Goal: Transaction & Acquisition: Obtain resource

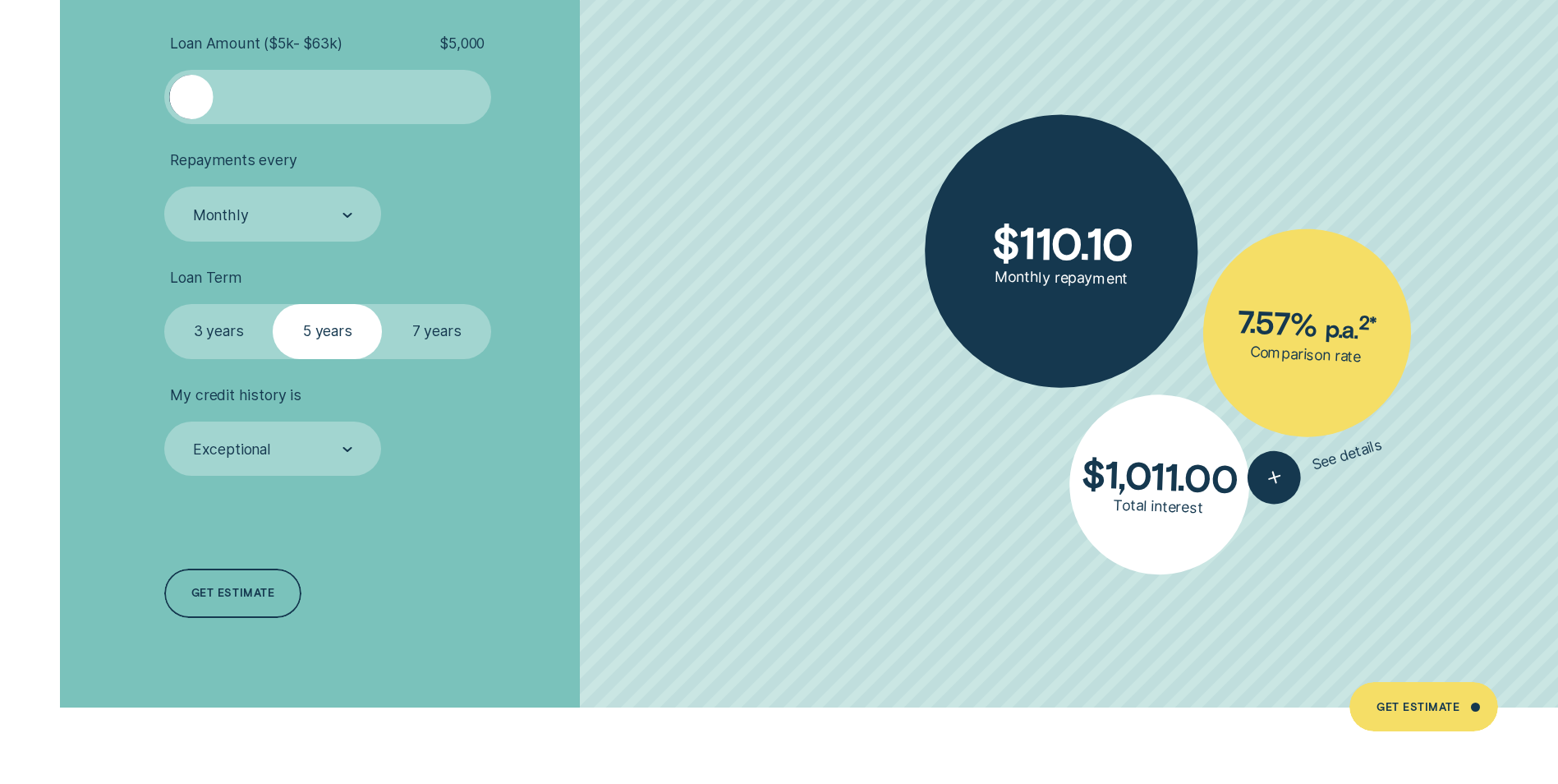
scroll to position [3696, 0]
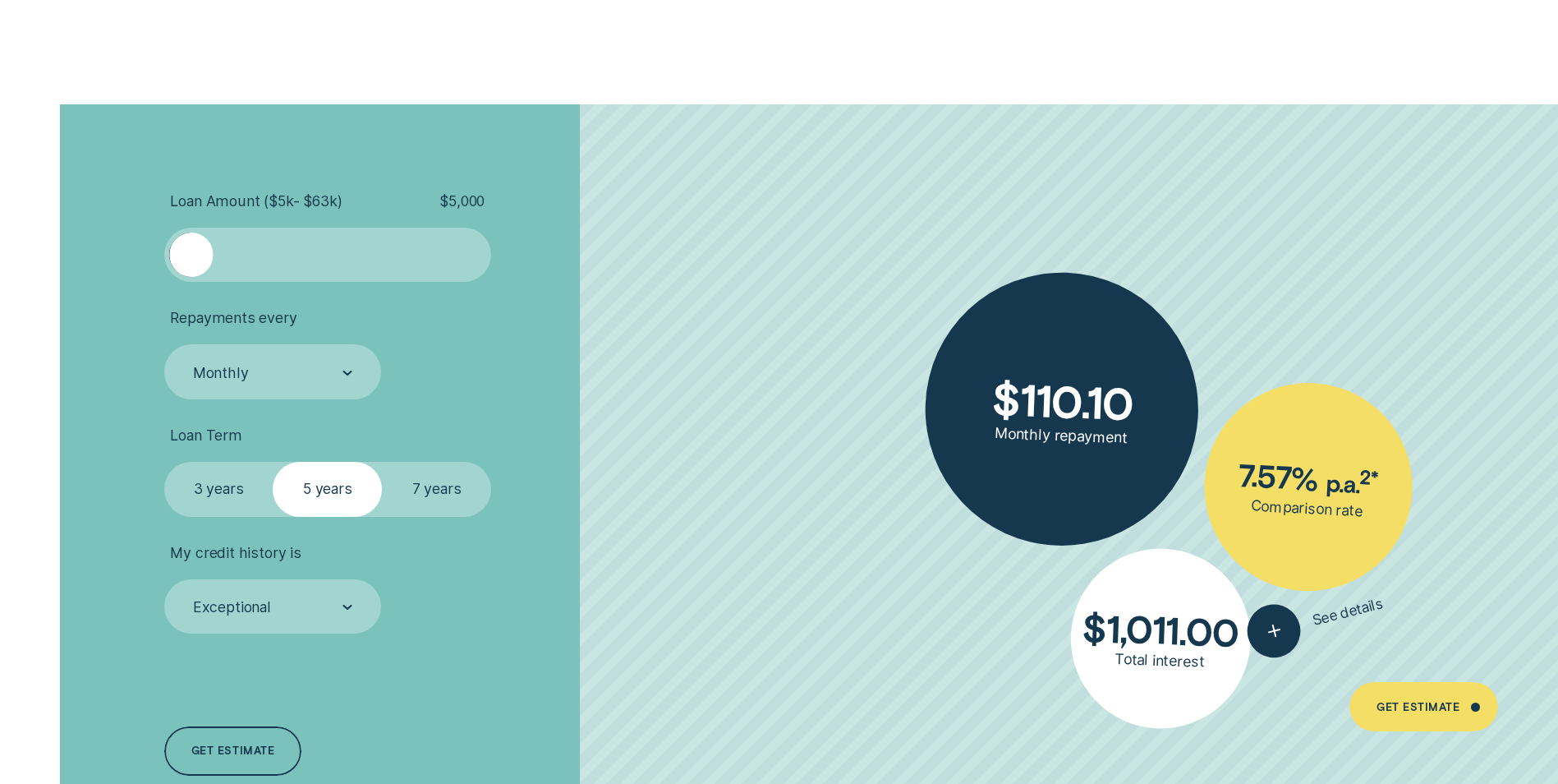
click at [191, 245] on div at bounding box center [190, 254] width 43 height 43
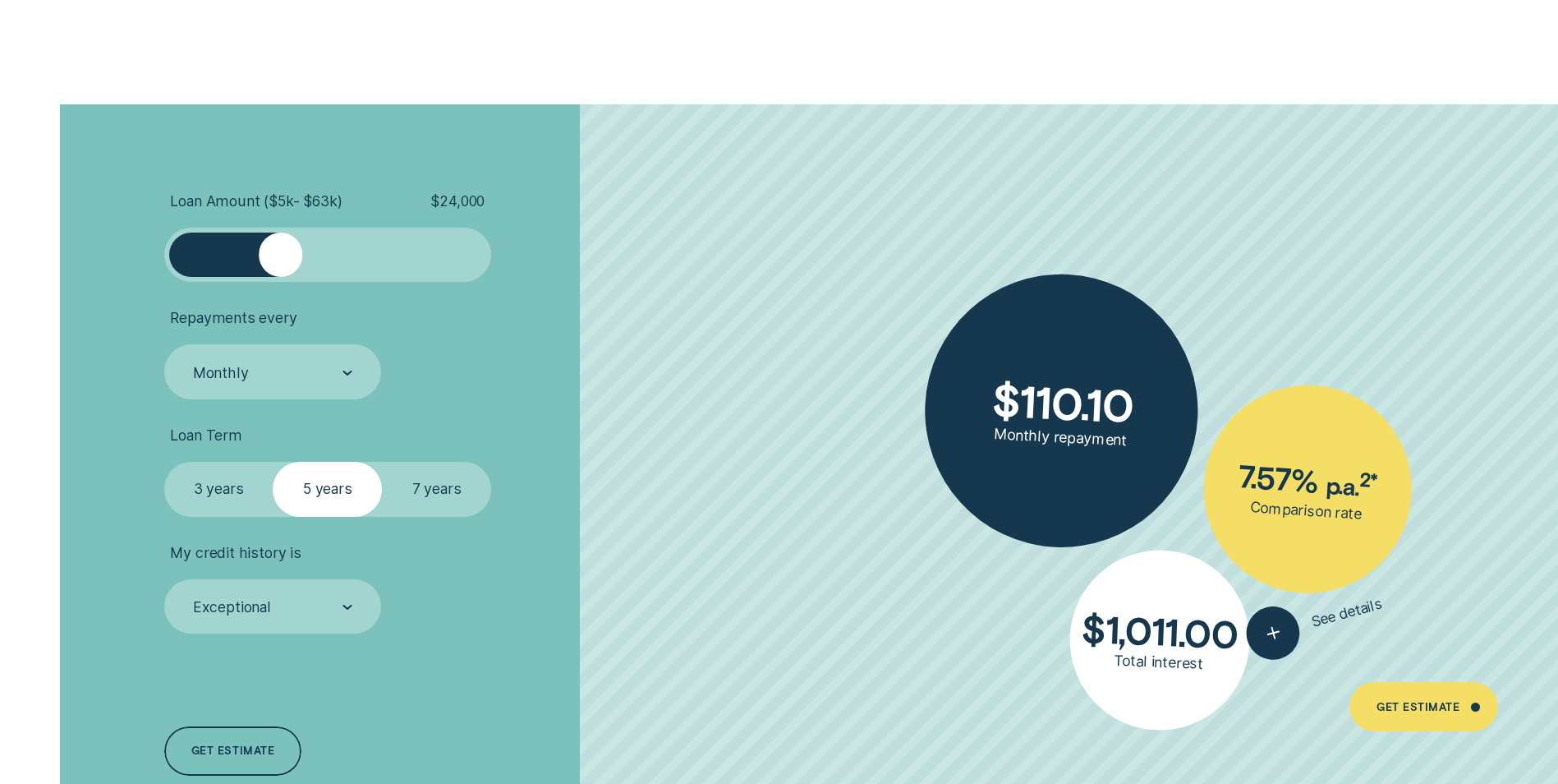
drag, startPoint x: 190, startPoint y: 249, endPoint x: 281, endPoint y: 261, distance: 91.8
click at [281, 261] on div at bounding box center [280, 254] width 43 height 43
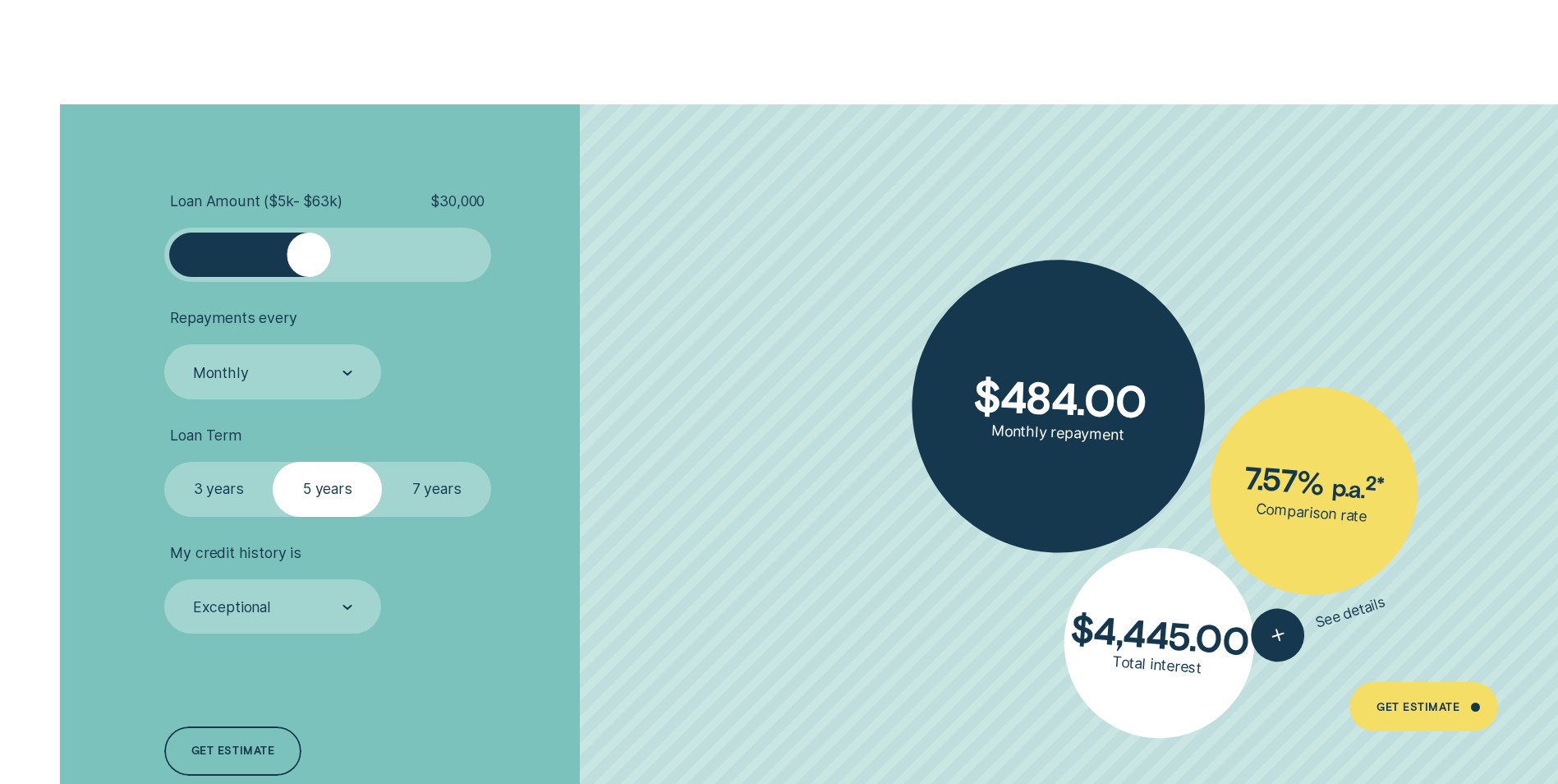
drag, startPoint x: 290, startPoint y: 256, endPoint x: 309, endPoint y: 256, distance: 19.0
click at [309, 256] on div at bounding box center [308, 254] width 43 height 43
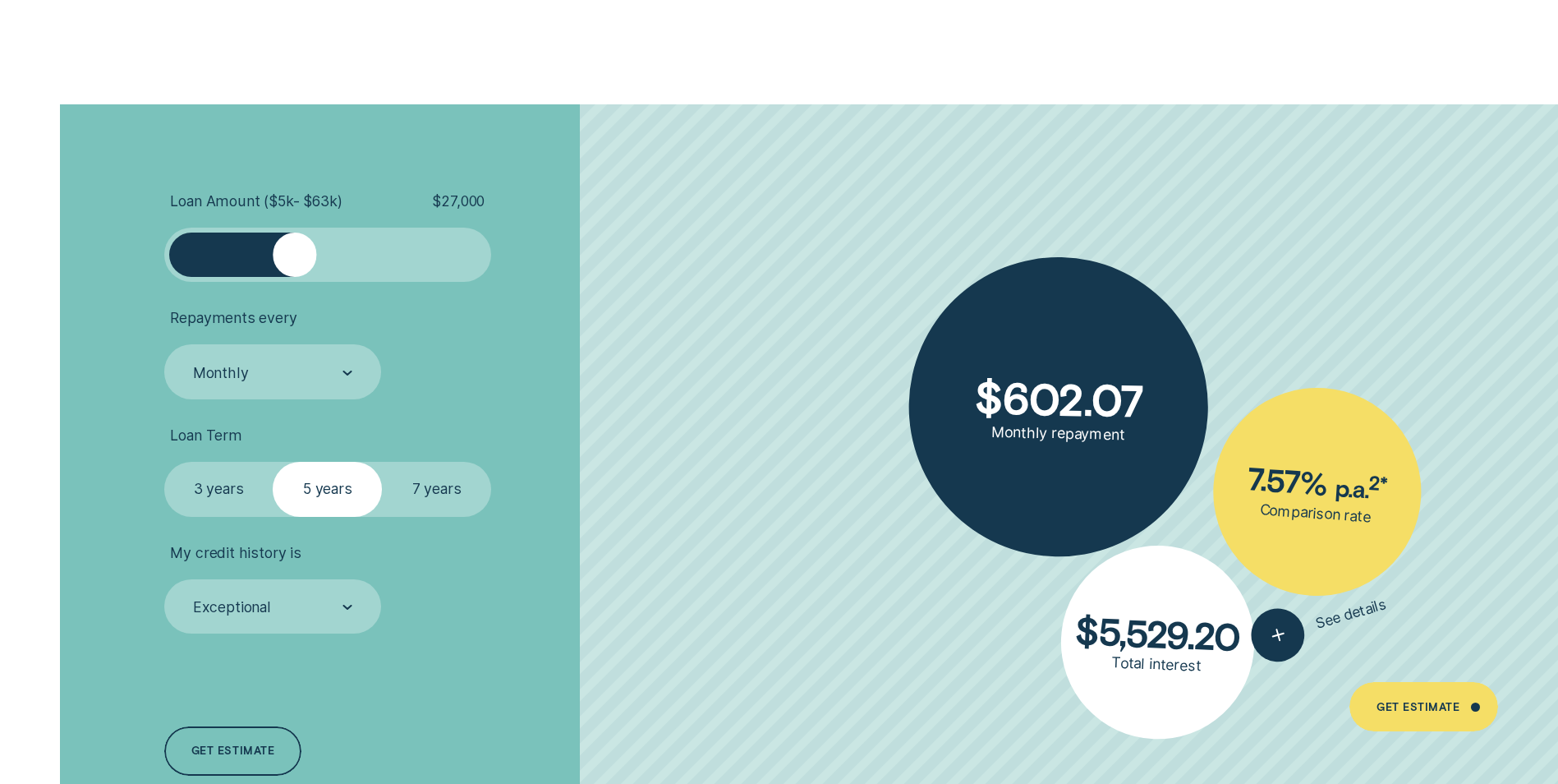
drag, startPoint x: 309, startPoint y: 256, endPoint x: 295, endPoint y: 256, distance: 14.0
click at [295, 256] on div at bounding box center [294, 254] width 43 height 43
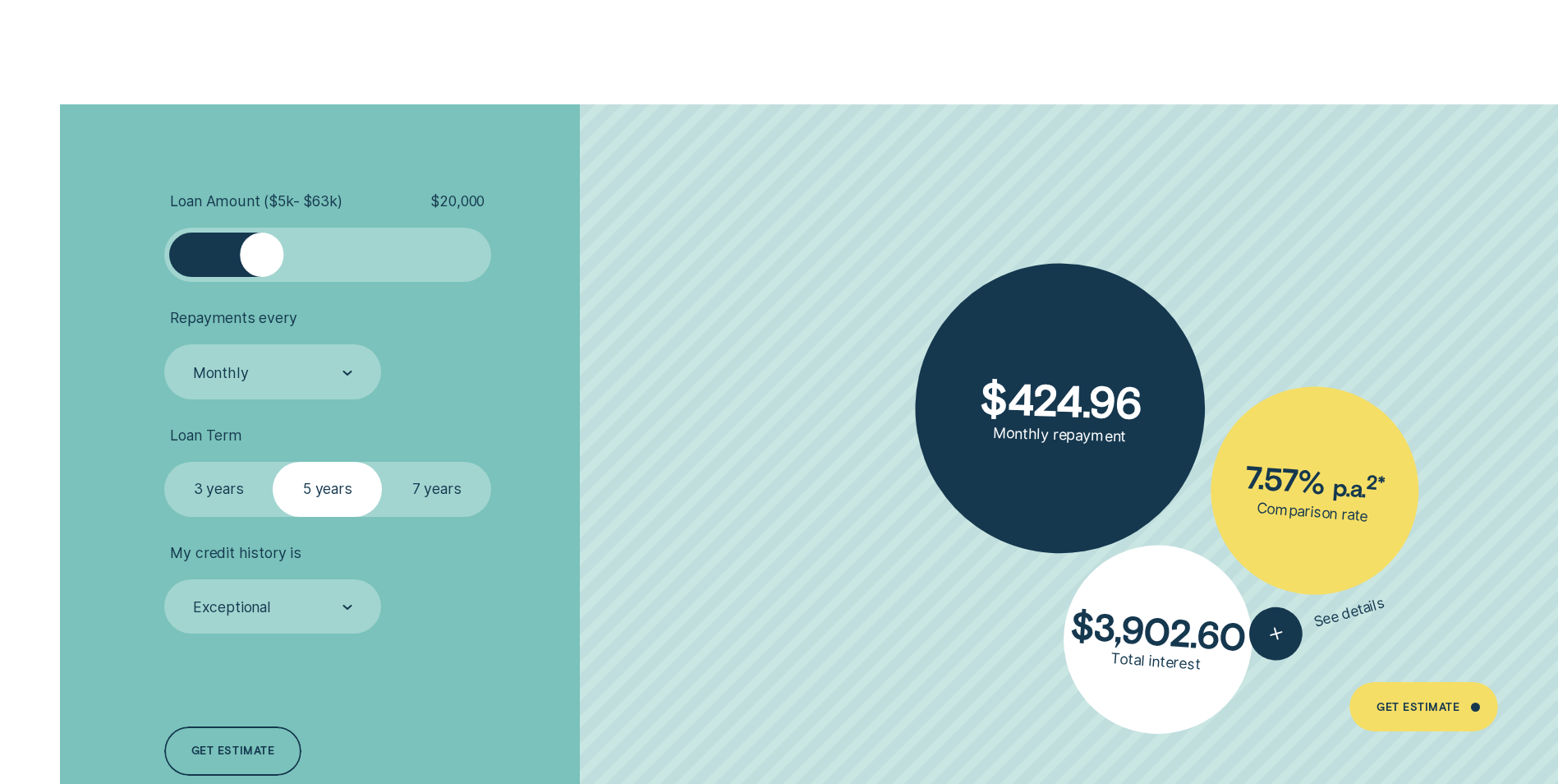
drag, startPoint x: 295, startPoint y: 256, endPoint x: 262, endPoint y: 257, distance: 33.0
click at [262, 257] on div at bounding box center [261, 254] width 43 height 43
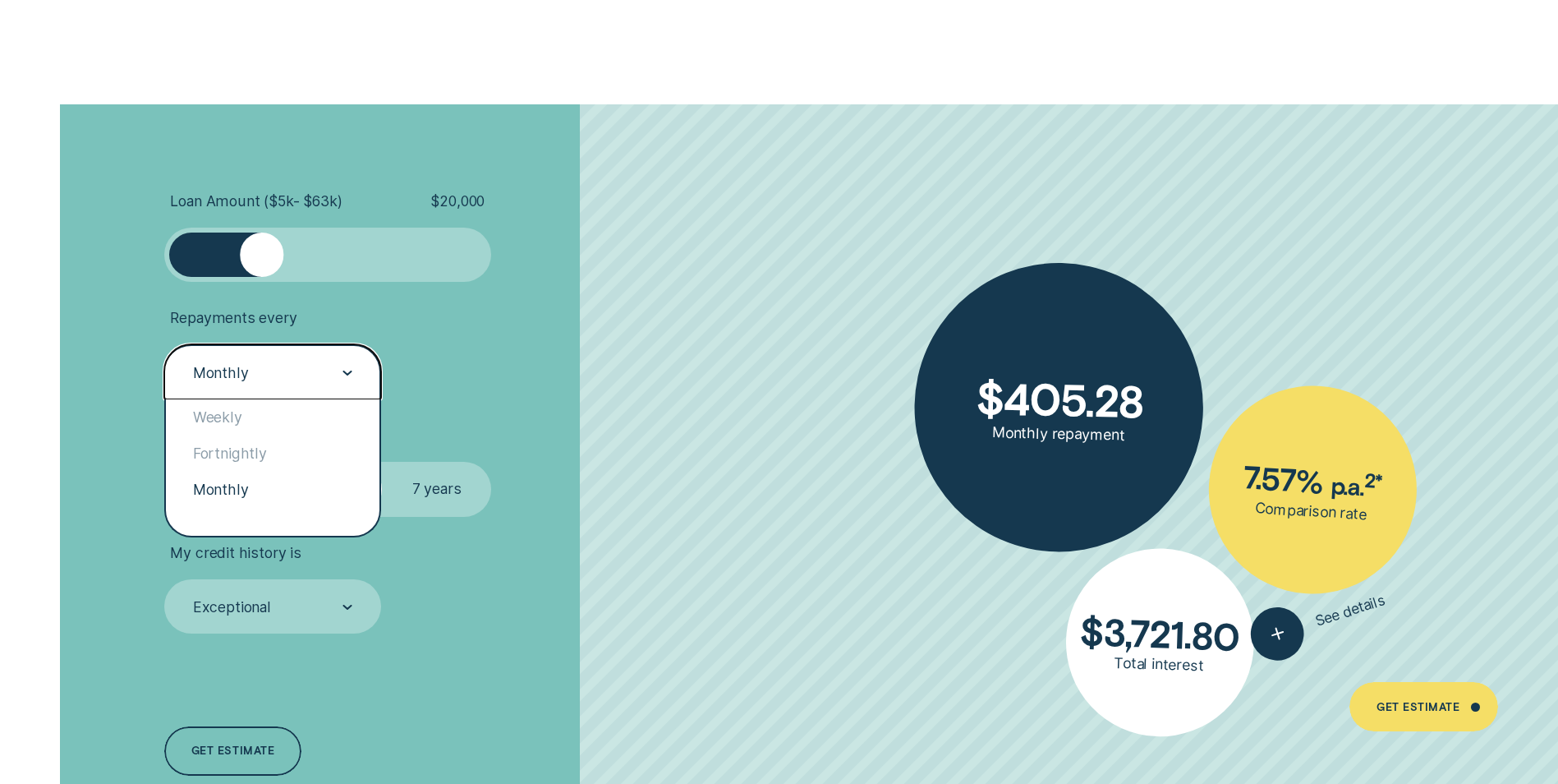
click at [350, 365] on div at bounding box center [347, 372] width 10 height 53
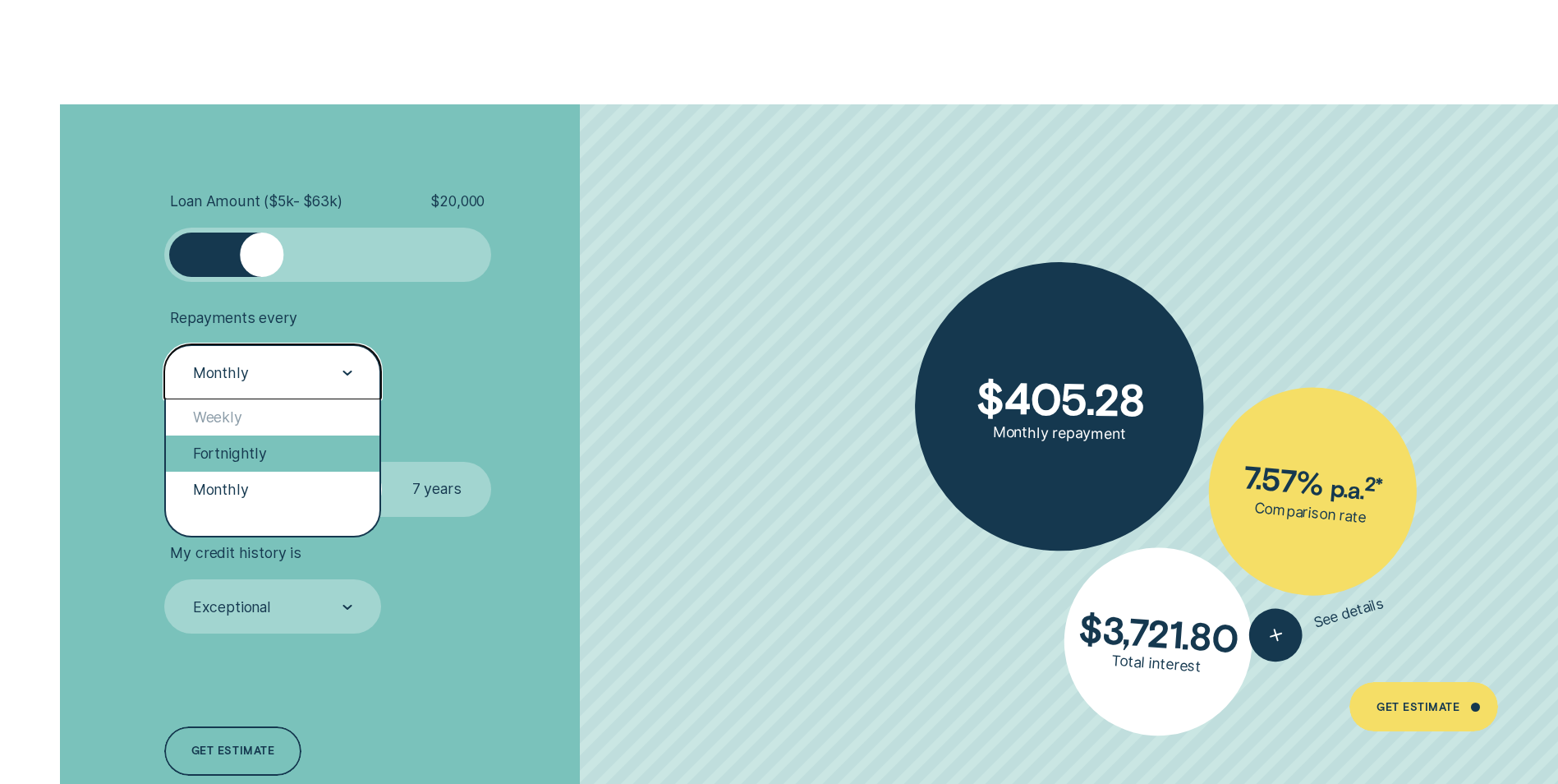
click at [283, 446] on div "Fortnightly" at bounding box center [273, 453] width 214 height 36
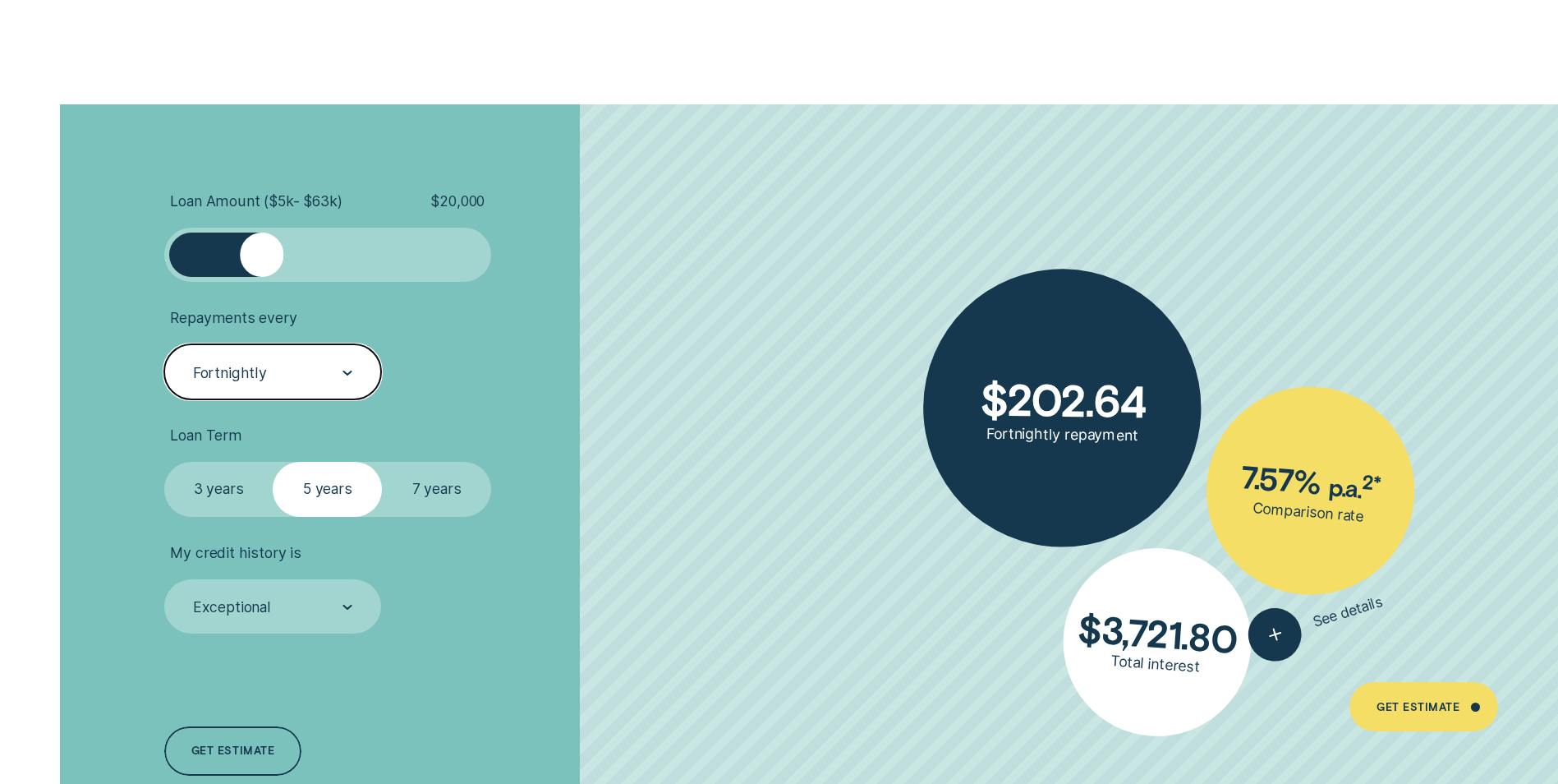
click at [335, 396] on div "Fortnightly" at bounding box center [272, 371] width 217 height 54
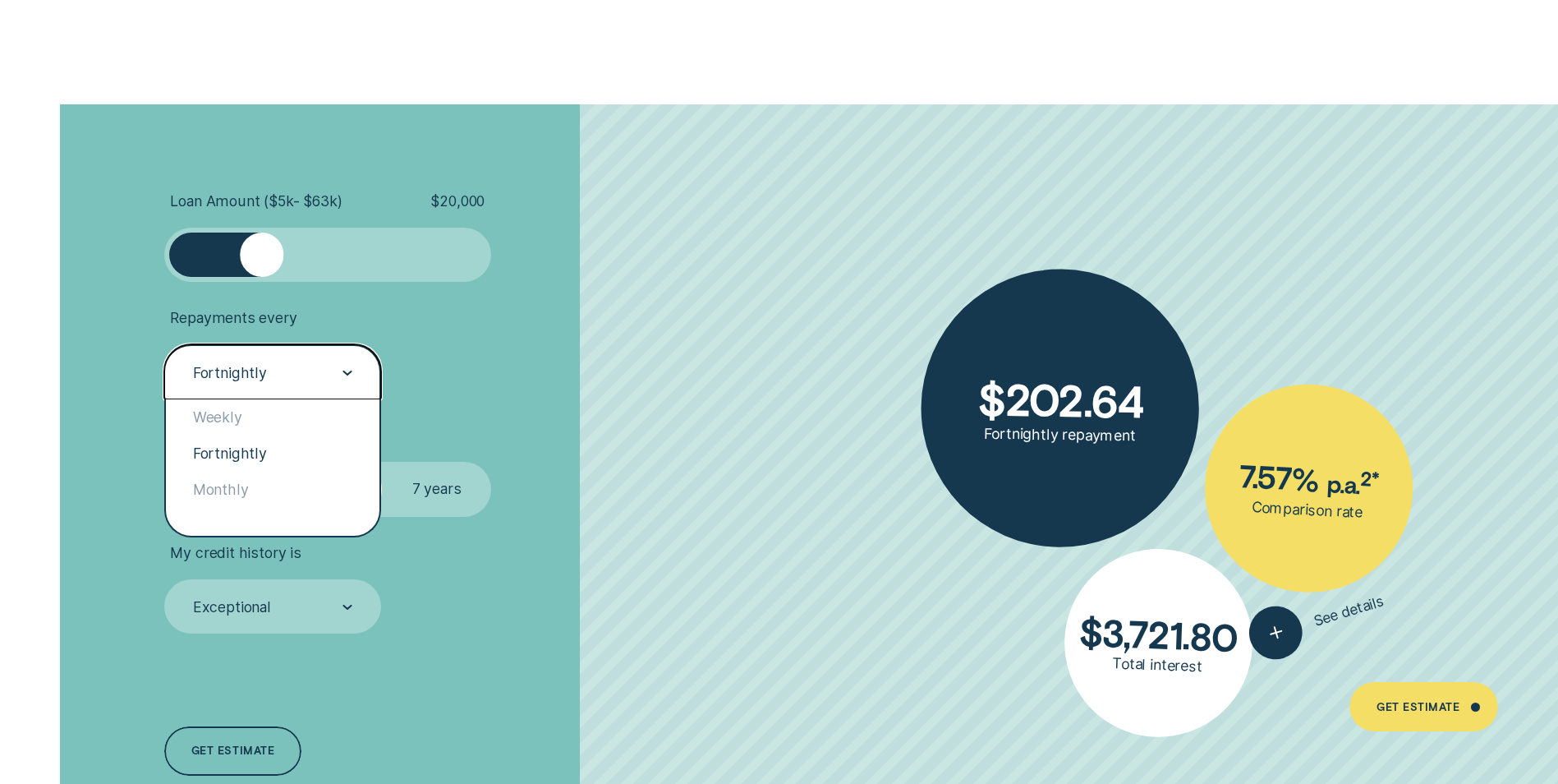
click at [434, 388] on li "Repayments every option Fortnightly, selected. option Fortnightly selected, 2 o…" at bounding box center [415, 354] width 502 height 90
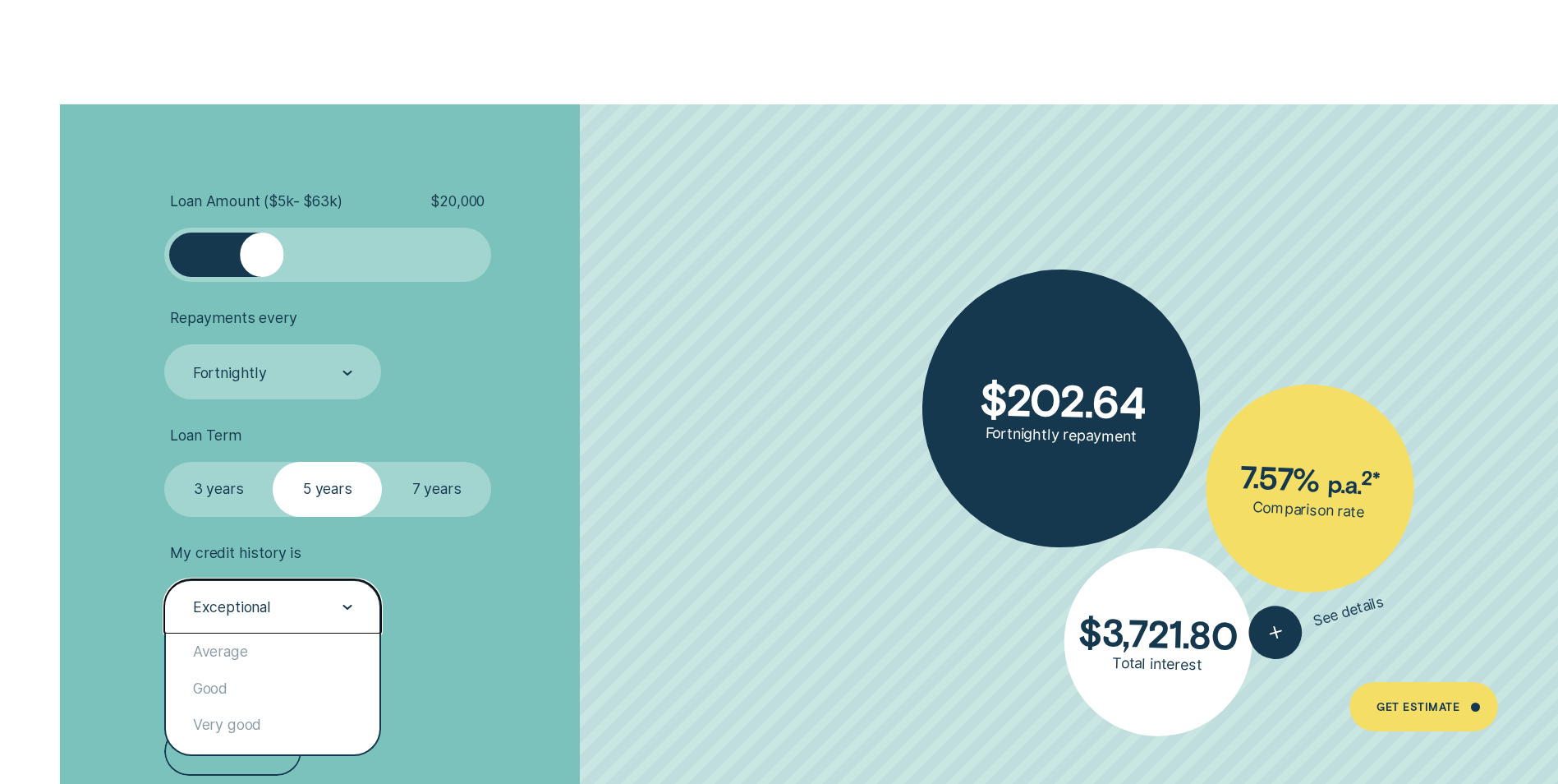
click at [341, 600] on div "Exceptional" at bounding box center [272, 606] width 217 height 54
click at [250, 648] on div "Average" at bounding box center [273, 651] width 214 height 36
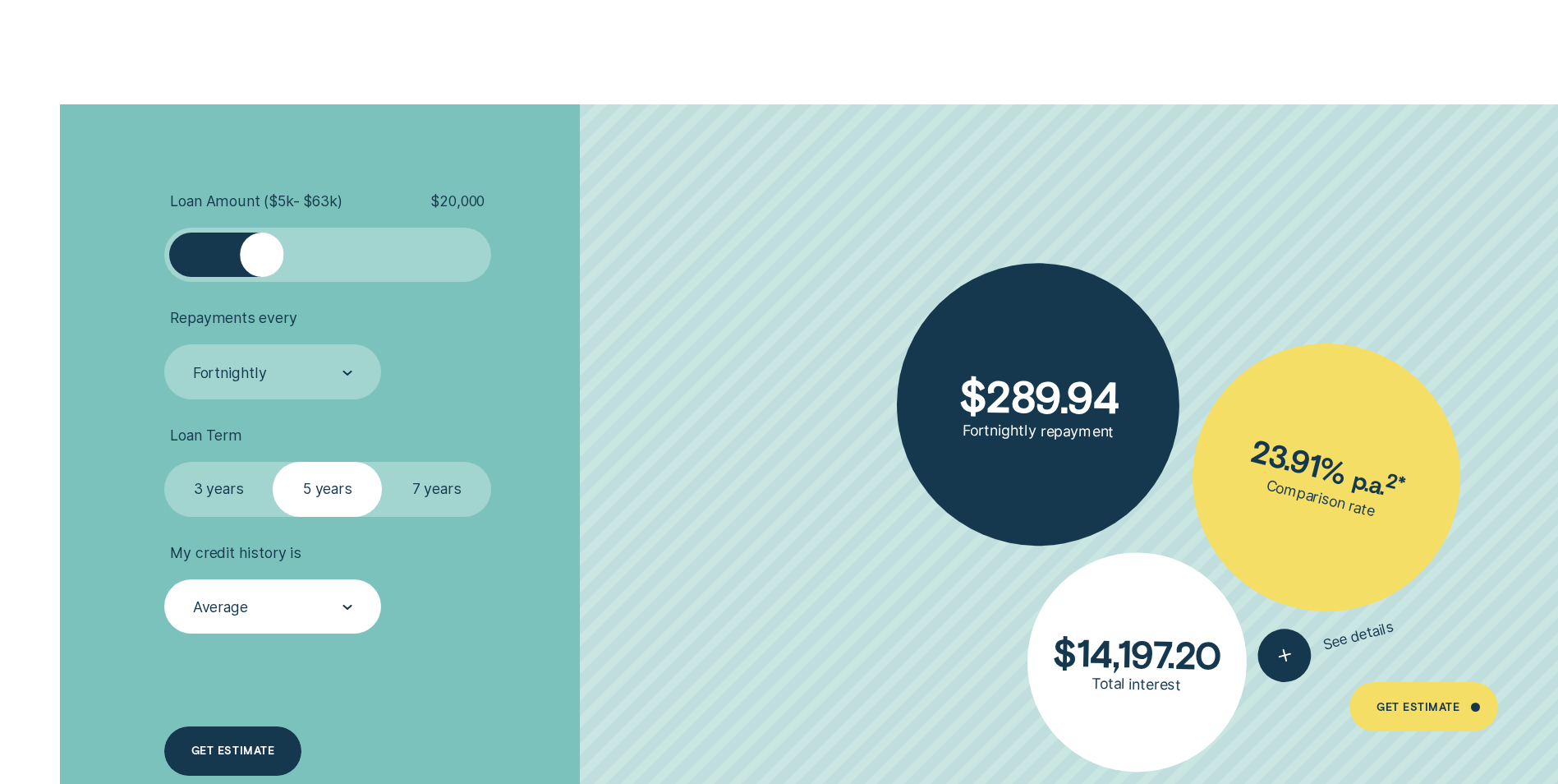
click at [269, 746] on div "Get estimate" at bounding box center [232, 751] width 83 height 10
